Goal: Task Accomplishment & Management: Manage account settings

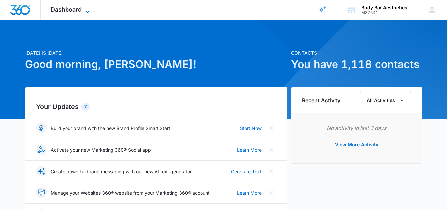
click at [88, 9] on icon at bounding box center [87, 12] width 8 height 8
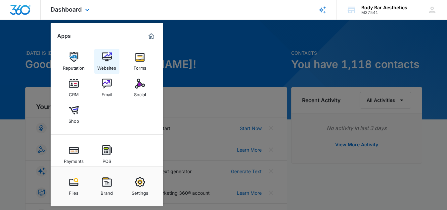
click at [108, 61] on img at bounding box center [107, 57] width 10 height 10
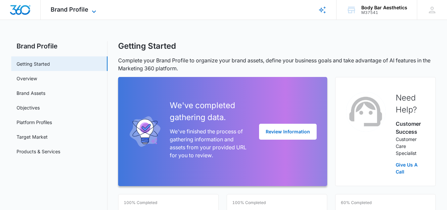
click at [94, 12] on icon at bounding box center [94, 11] width 4 height 2
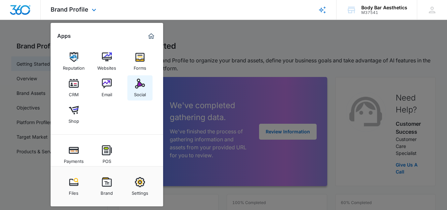
click at [140, 85] on img at bounding box center [140, 83] width 10 height 10
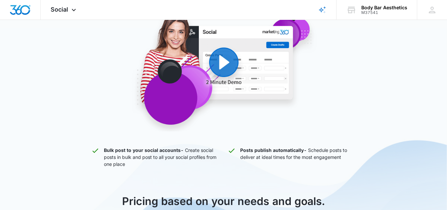
scroll to position [113, 0]
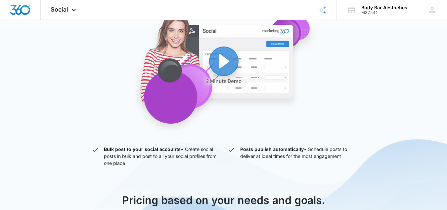
click at [231, 64] on img "button" at bounding box center [224, 69] width 252 height 121
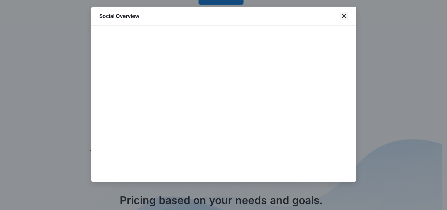
click at [344, 17] on icon "close" at bounding box center [344, 16] width 8 height 8
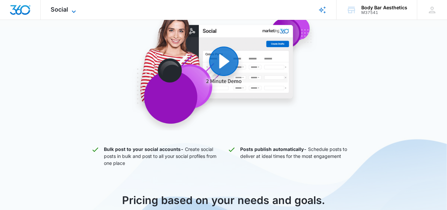
click at [75, 8] on icon at bounding box center [74, 12] width 8 height 8
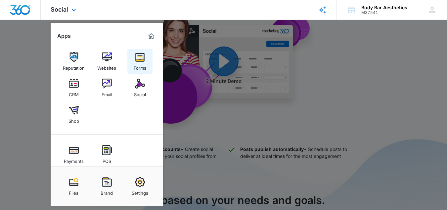
click at [139, 55] on img at bounding box center [140, 57] width 10 height 10
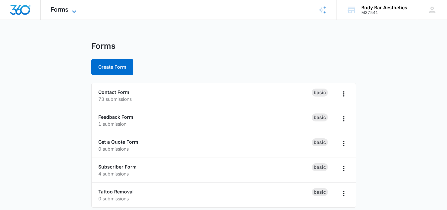
click at [71, 8] on icon at bounding box center [74, 12] width 8 height 8
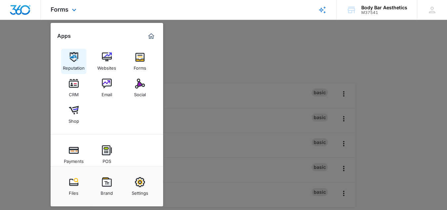
click at [75, 63] on div "Reputation" at bounding box center [74, 66] width 22 height 9
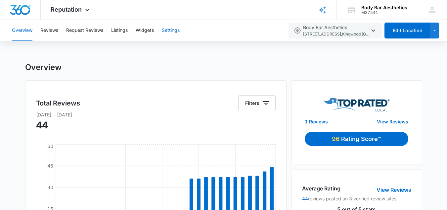
click at [175, 31] on button "Settings" at bounding box center [171, 30] width 18 height 21
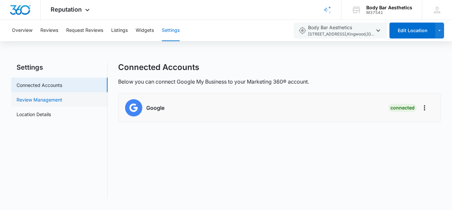
click at [62, 100] on link "Review Management" at bounding box center [40, 99] width 46 height 7
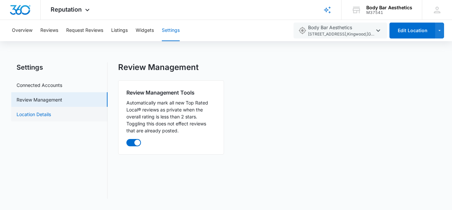
click at [51, 115] on link "Location Details" at bounding box center [34, 114] width 34 height 7
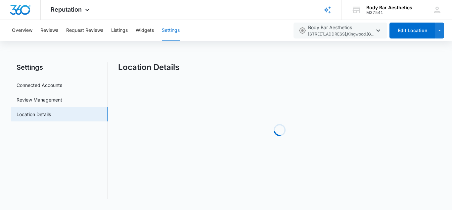
select select "[US_STATE]"
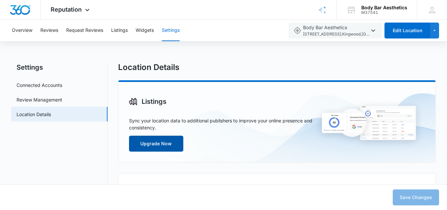
click at [176, 141] on button "Upgrade Now" at bounding box center [156, 143] width 54 height 16
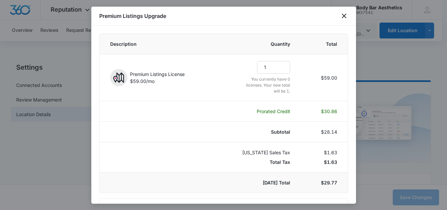
select select "pm_1R6fVaA4n8RTgNjUyYn7lmVT"
click at [344, 16] on icon "close" at bounding box center [344, 16] width 5 height 5
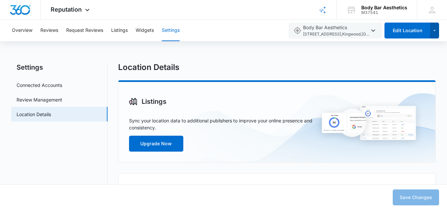
click at [436, 35] on button "button" at bounding box center [434, 31] width 9 height 16
click at [119, 31] on button "Listings" at bounding box center [119, 30] width 17 height 21
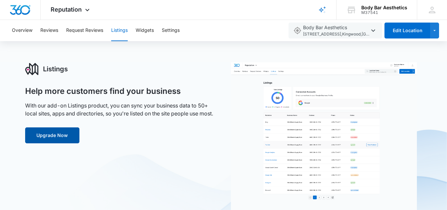
click at [69, 136] on button "Upgrade Now" at bounding box center [52, 135] width 54 height 16
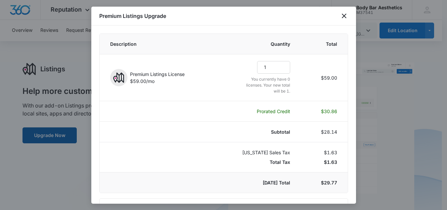
select select "pm_1R6fVaA4n8RTgNjUyYn7lmVT"
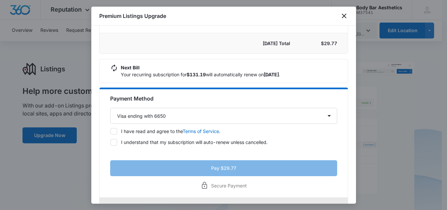
scroll to position [157, 0]
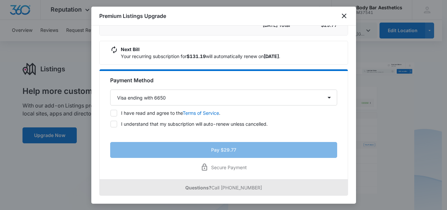
click at [112, 111] on icon at bounding box center [114, 113] width 6 height 6
click at [111, 113] on input "I have read and agree to the Terms of Service ." at bounding box center [110, 113] width 0 height 0
checkbox input "true"
click at [113, 122] on icon at bounding box center [114, 124] width 6 height 6
click at [111, 124] on input "I understand that my subscription will auto-renew unless cancelled." at bounding box center [110, 124] width 0 height 0
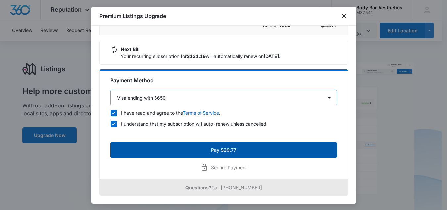
drag, startPoint x: 211, startPoint y: 146, endPoint x: 218, endPoint y: 92, distance: 54.4
click at [218, 92] on form "Payment Method Select a payment method Visa ending with 6650 Visa ending with 5…" at bounding box center [223, 116] width 227 height 81
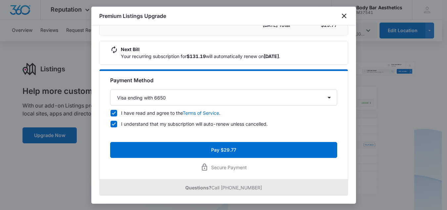
click at [112, 122] on icon at bounding box center [114, 124] width 6 height 6
click at [111, 124] on input "I understand that my subscription will auto-renew unless cancelled." at bounding box center [110, 124] width 0 height 0
checkbox input "false"
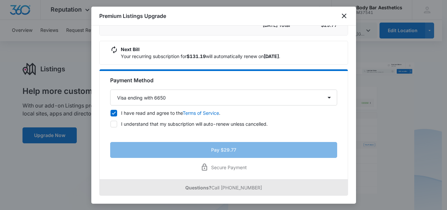
click at [114, 114] on icon at bounding box center [114, 113] width 6 height 6
click at [111, 113] on input "I have read and agree to the Terms of Service ." at bounding box center [110, 113] width 0 height 0
checkbox input "false"
click at [346, 15] on icon "close" at bounding box center [344, 16] width 8 height 8
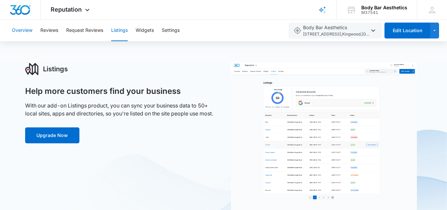
click at [26, 30] on button "Overview" at bounding box center [22, 30] width 21 height 21
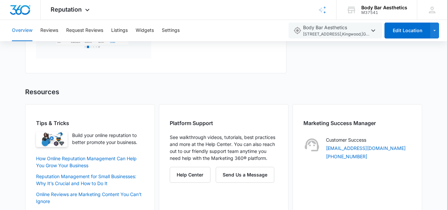
scroll to position [506, 0]
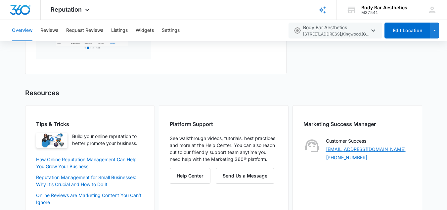
click at [378, 149] on link "[EMAIL_ADDRESS][DOMAIN_NAME]" at bounding box center [366, 149] width 80 height 6
drag, startPoint x: 391, startPoint y: 150, endPoint x: 324, endPoint y: 152, distance: 66.9
click at [324, 152] on div "Customer Success [EMAIL_ADDRESS][DOMAIN_NAME] [PHONE_NUMBER]" at bounding box center [358, 149] width 108 height 24
copy link "[EMAIL_ADDRESS][DOMAIN_NAME]"
click at [89, 9] on icon at bounding box center [87, 12] width 8 height 8
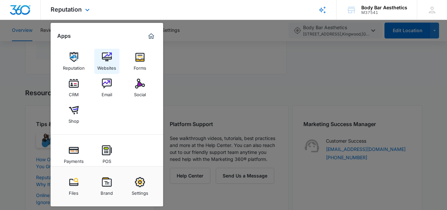
click at [108, 61] on img at bounding box center [107, 57] width 10 height 10
